Goal: Find specific page/section: Find specific page/section

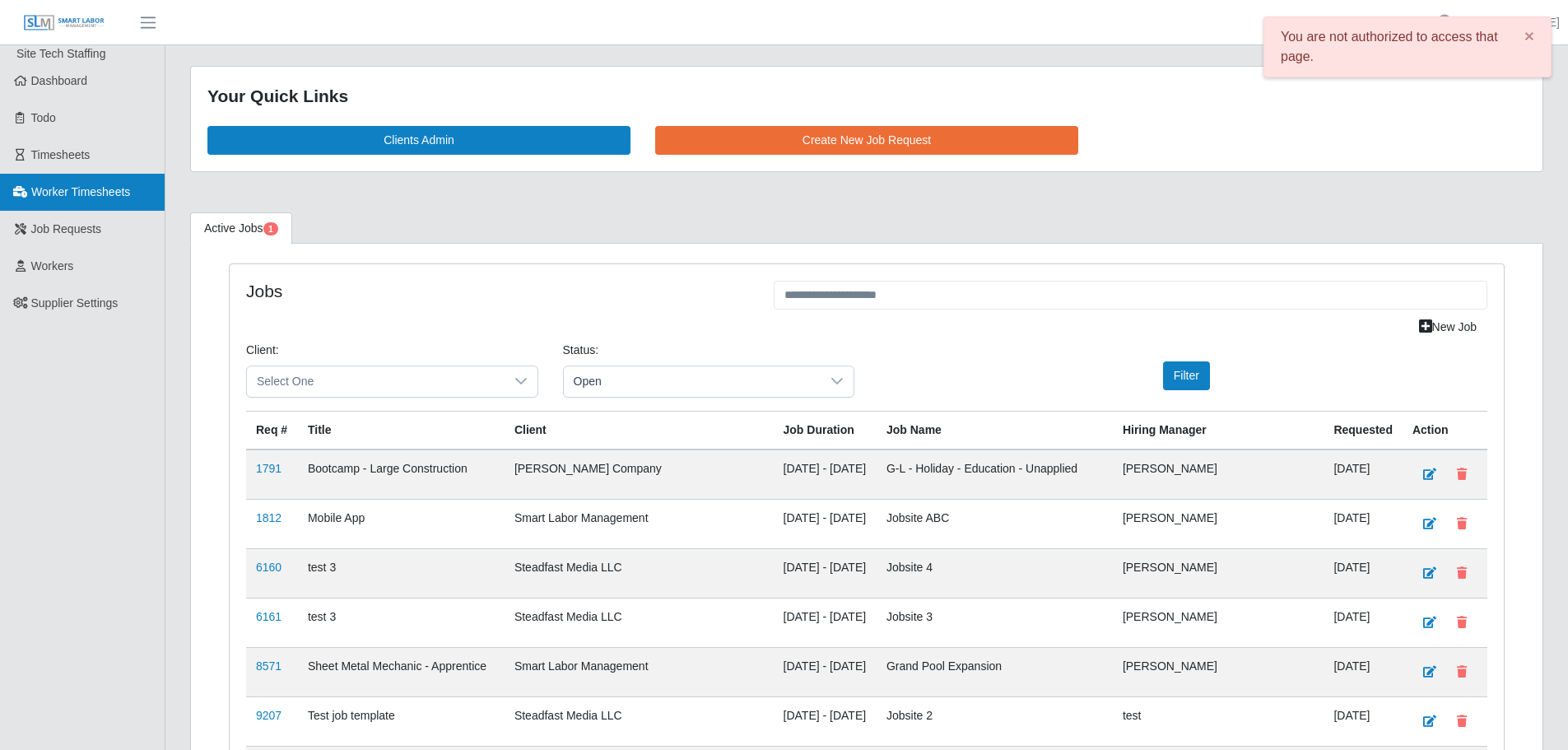
click at [67, 191] on span "Worker Timesheets" at bounding box center [80, 192] width 99 height 13
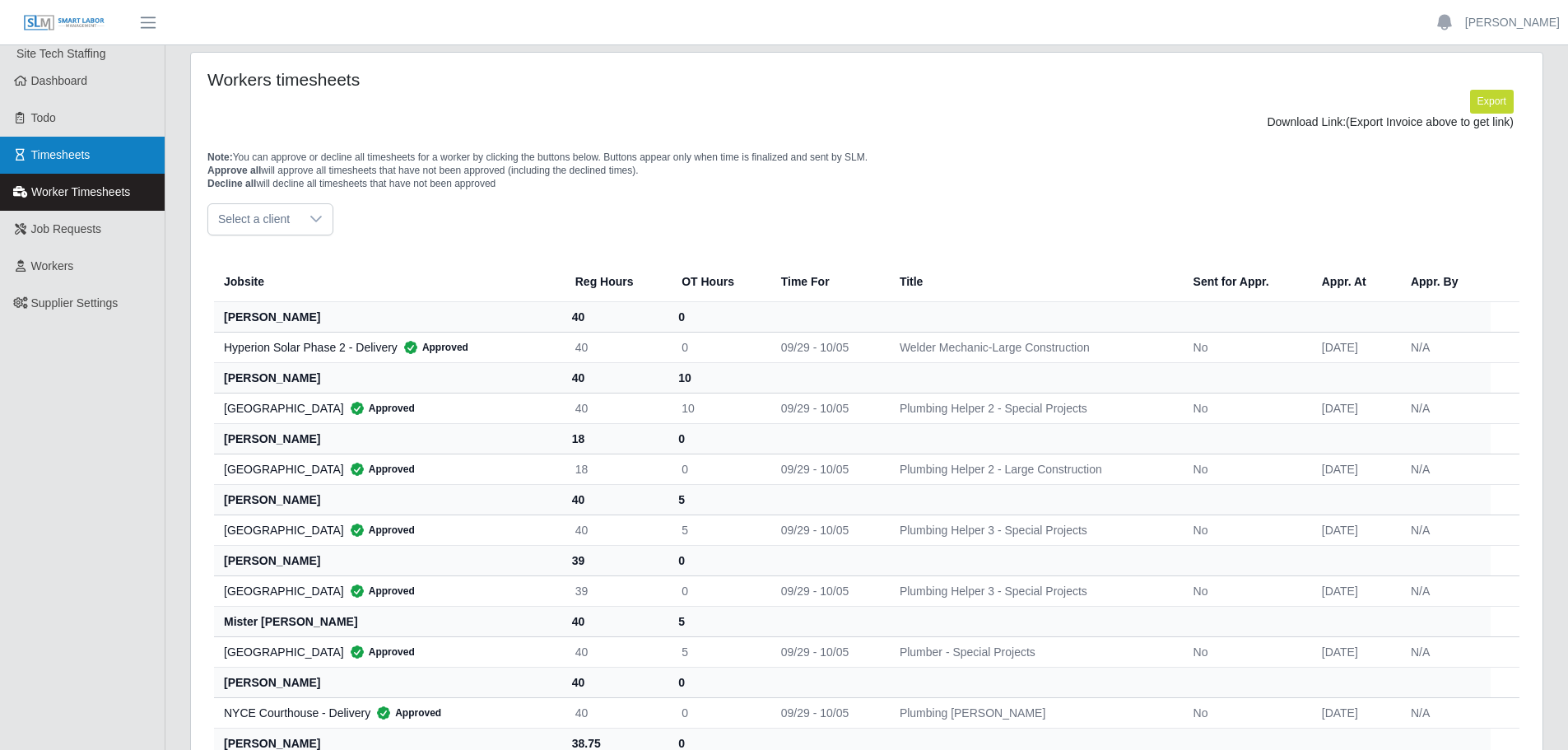
click at [76, 144] on link "Timesheets" at bounding box center [82, 155] width 164 height 37
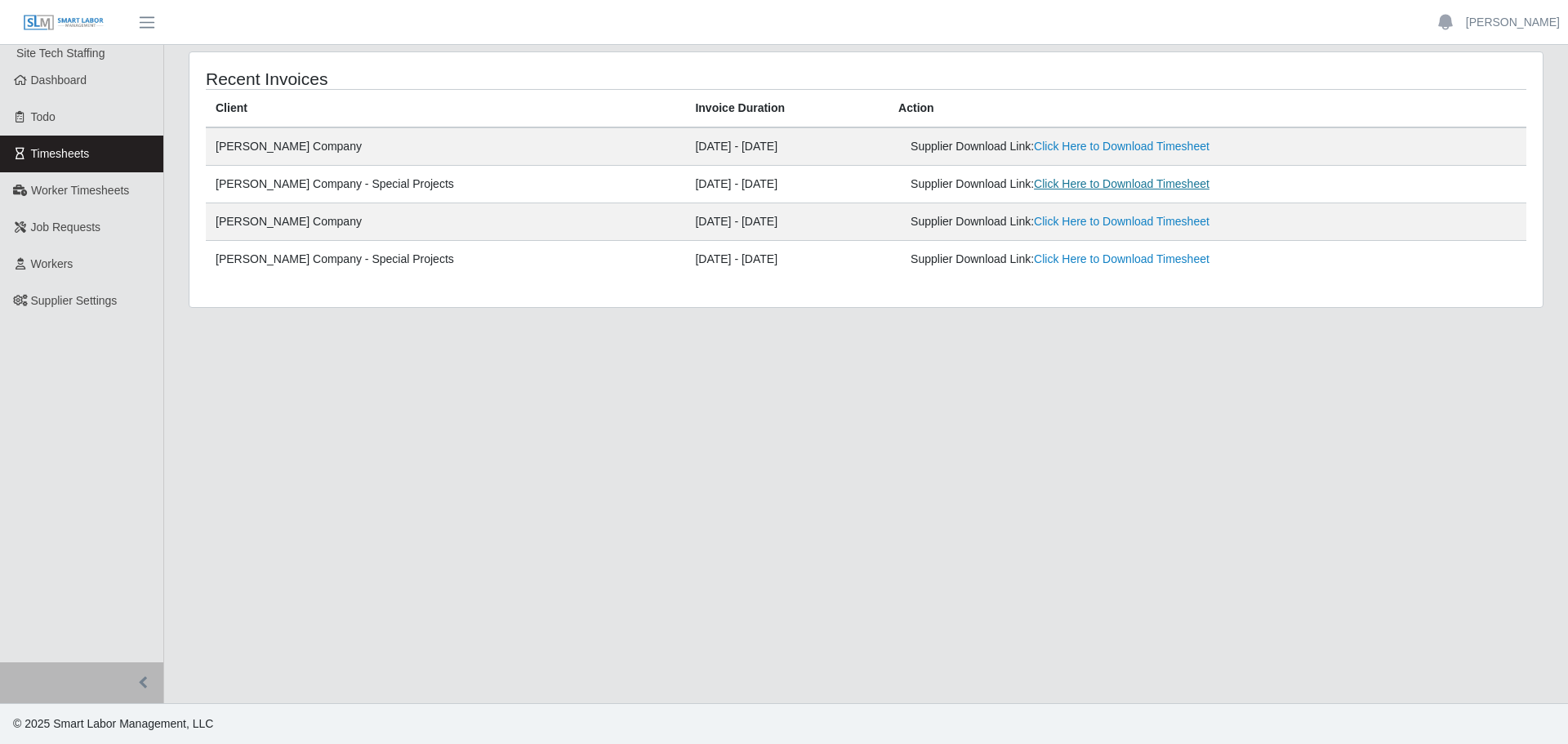
click at [1034, 186] on link "Click Here to Download Timesheet" at bounding box center [1122, 183] width 175 height 13
click at [63, 249] on link "Workers" at bounding box center [82, 264] width 163 height 36
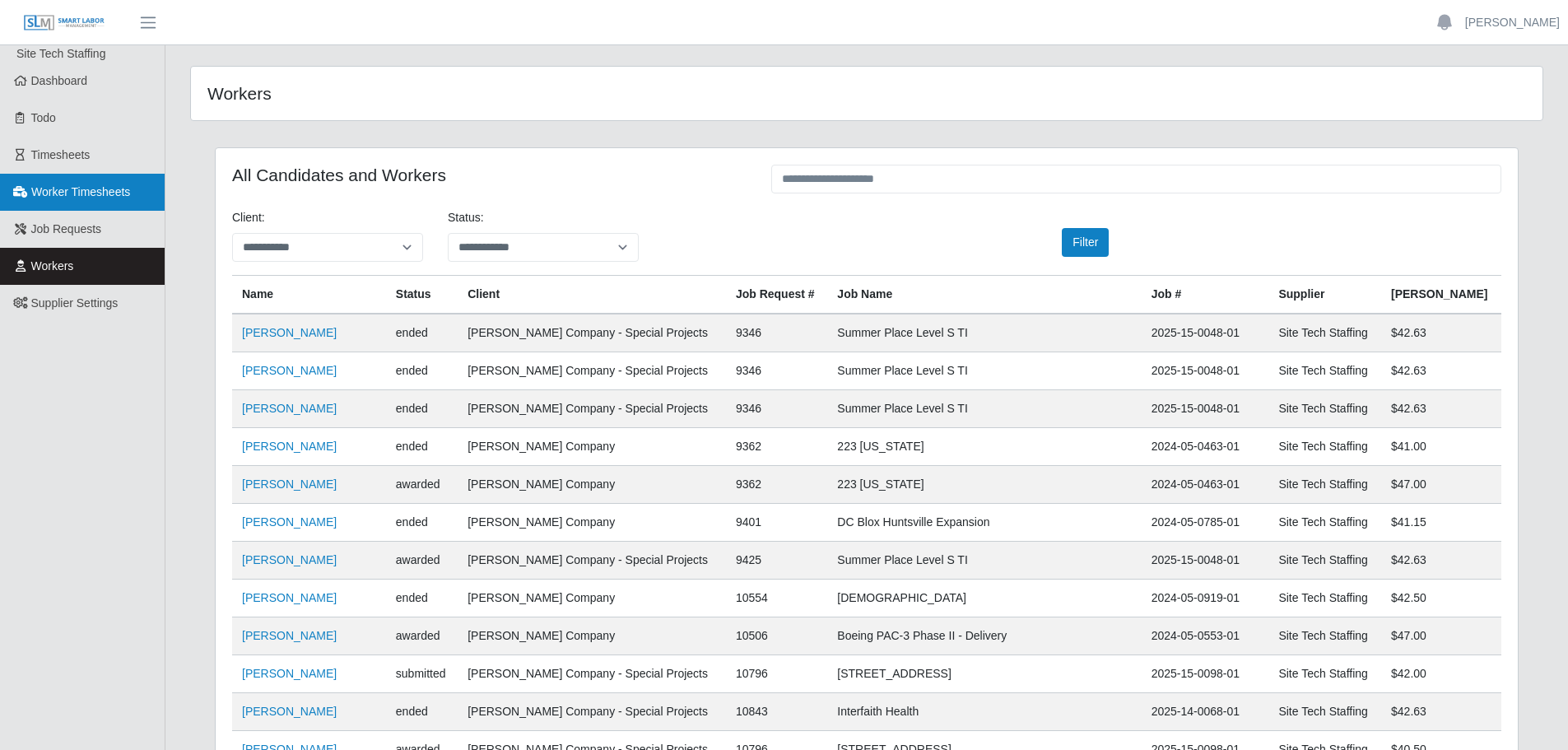
click at [91, 199] on span "Worker Timesheets" at bounding box center [80, 192] width 99 height 13
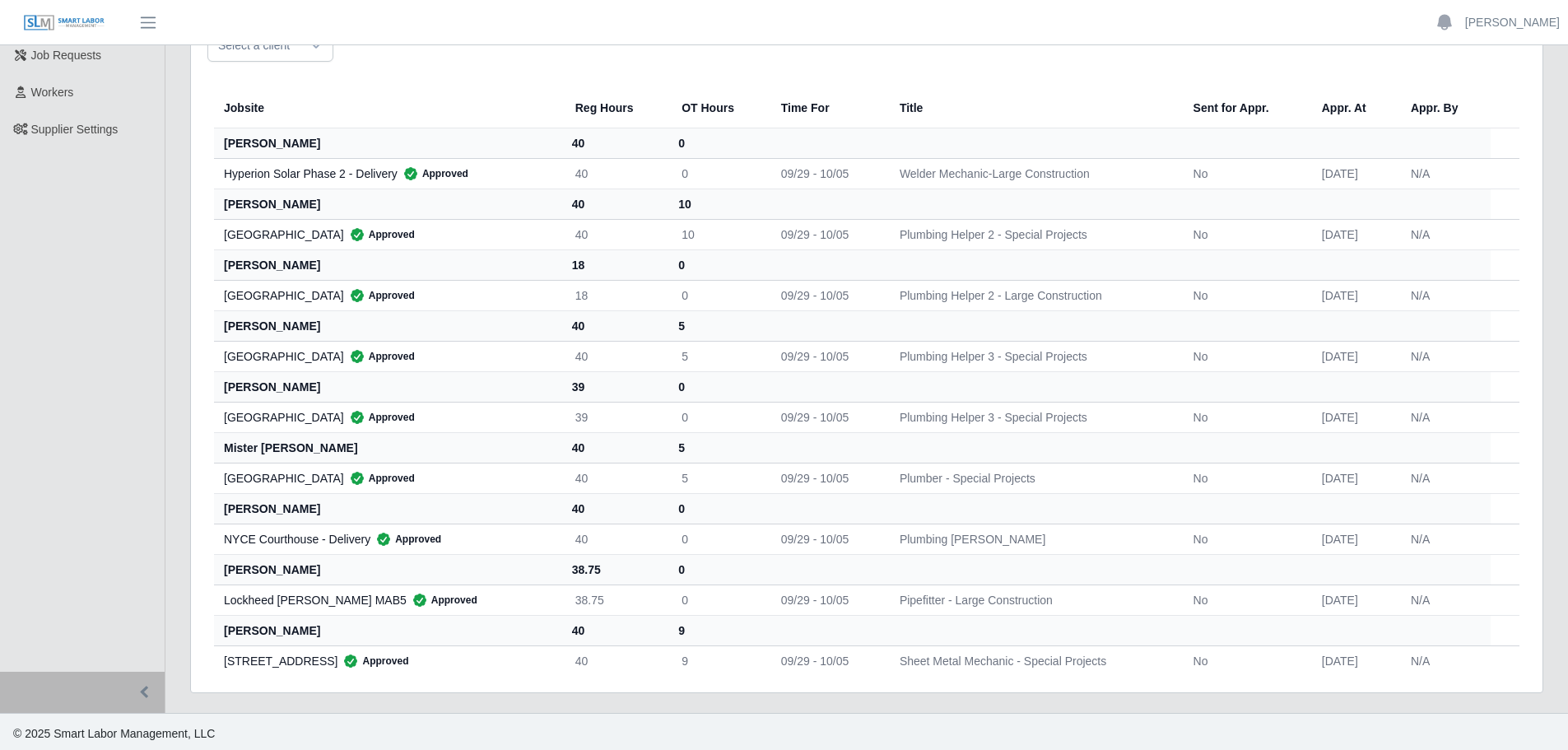
scroll to position [178, 0]
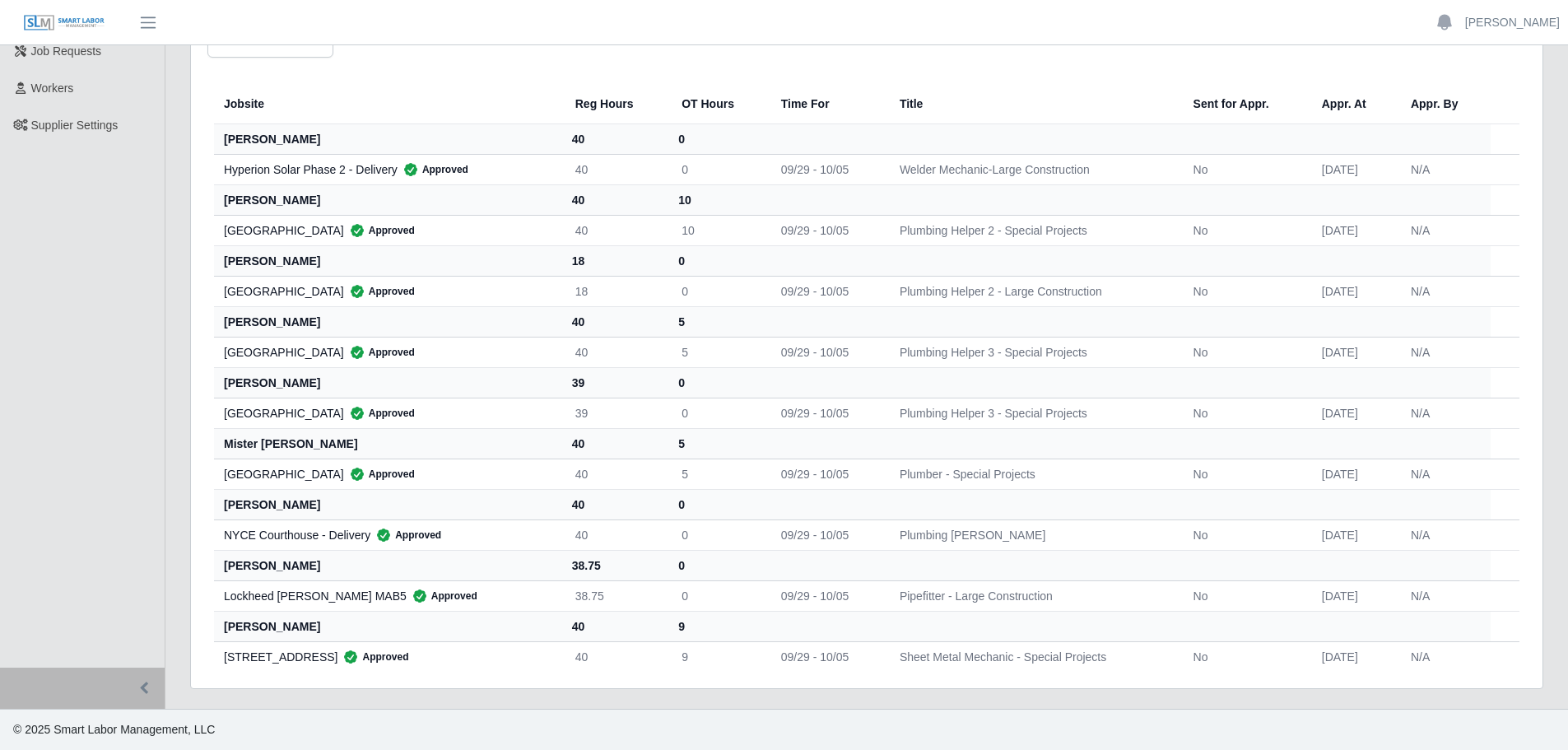
click at [941, 376] on th at bounding box center [1130, 382] width 723 height 31
click at [1242, 271] on th at bounding box center [1130, 260] width 723 height 31
click at [547, 540] on td "NYCE Courthouse - Delivery Approved" at bounding box center [388, 534] width 348 height 31
click at [530, 337] on td "Starr Regional Memorial Hospital Approved" at bounding box center [388, 352] width 348 height 31
click at [537, 442] on th "mister sullivan" at bounding box center [388, 443] width 348 height 31
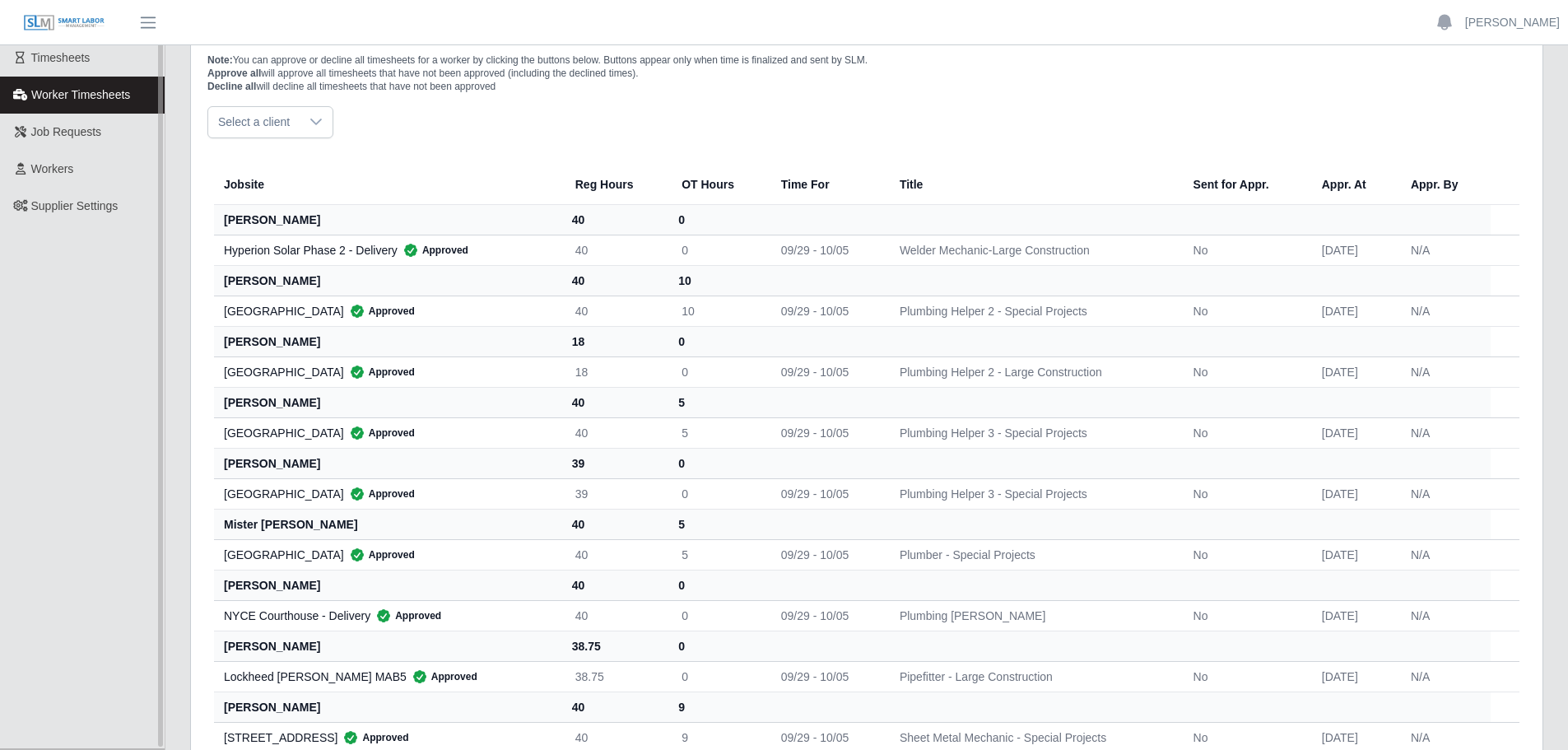
scroll to position [13, 0]
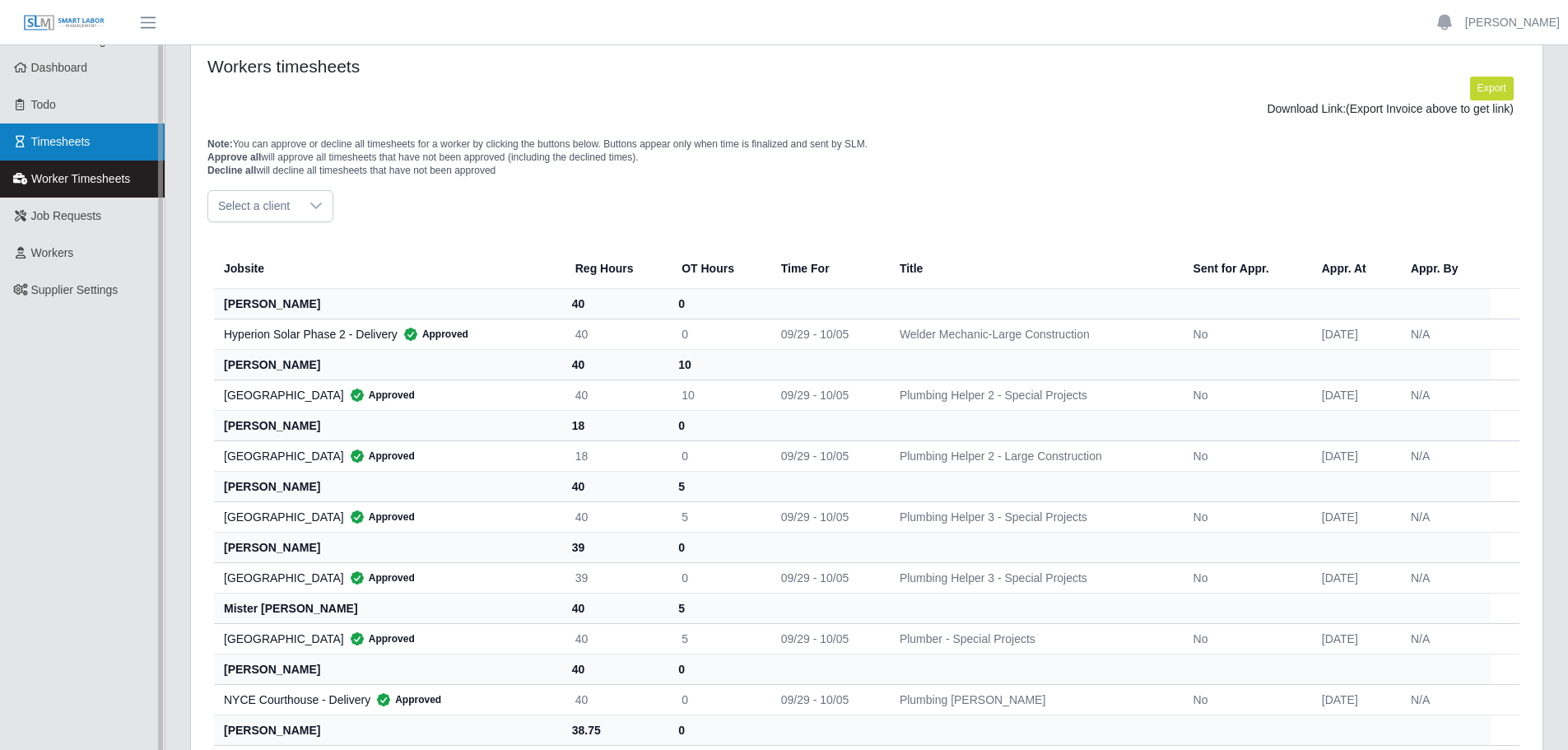
click at [49, 143] on span "Timesheets" at bounding box center [61, 141] width 60 height 13
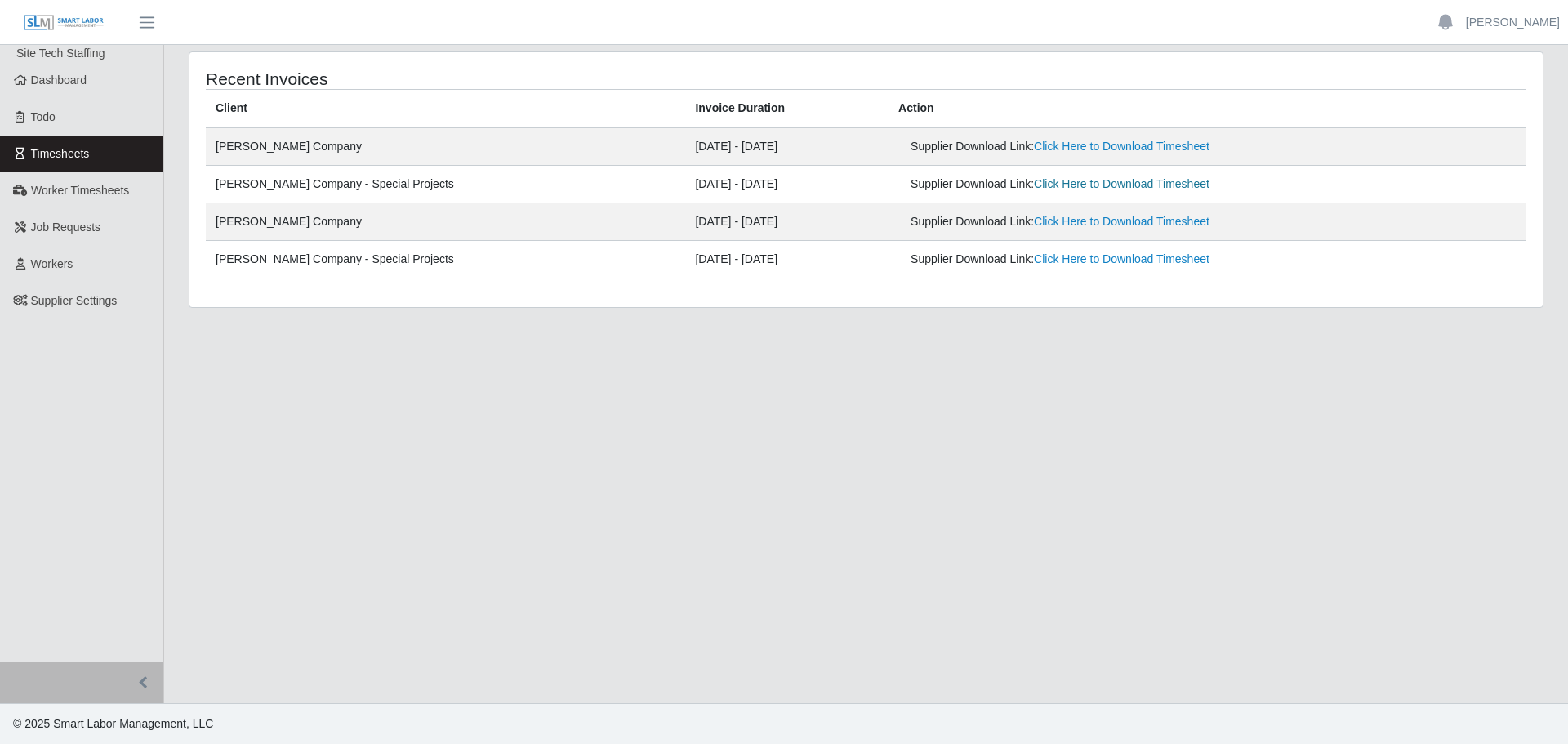
click at [1041, 180] on link "Click Here to Download Timesheet" at bounding box center [1122, 183] width 175 height 13
click at [63, 262] on span "Workers" at bounding box center [52, 263] width 43 height 13
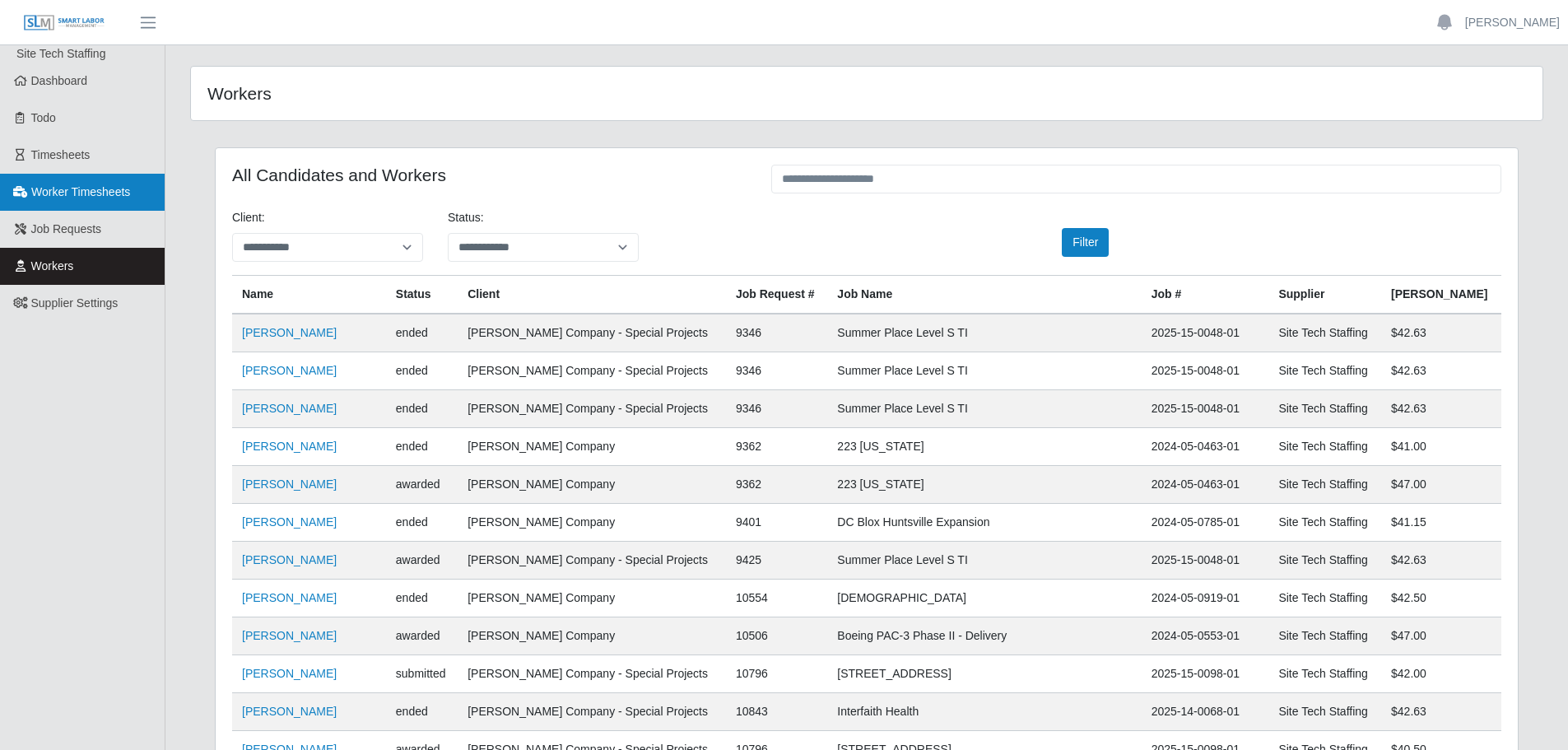
click at [92, 208] on link "Worker Timesheets" at bounding box center [82, 192] width 164 height 37
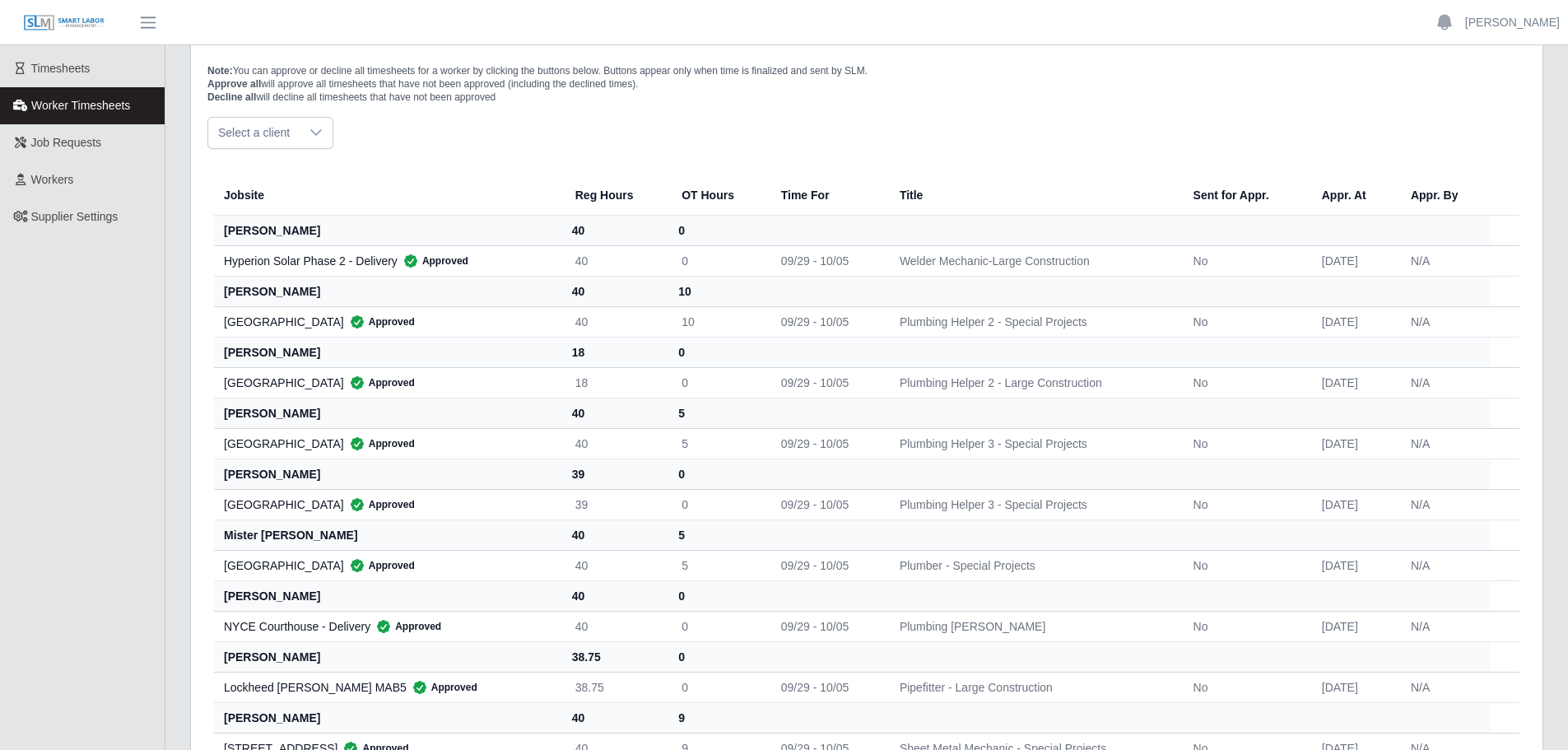
scroll to position [165, 0]
